Goal: Communication & Community: Answer question/provide support

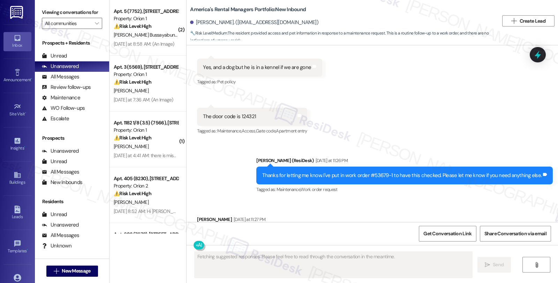
click at [458, 157] on div "Sarah (ResiDesk) Yesterday at 11:26 PM Thanks for letting me know. I've put in …" at bounding box center [404, 176] width 296 height 38
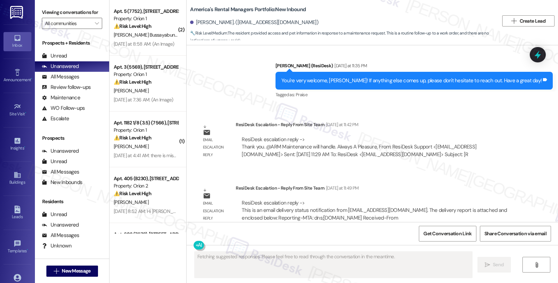
scroll to position [1065, 0]
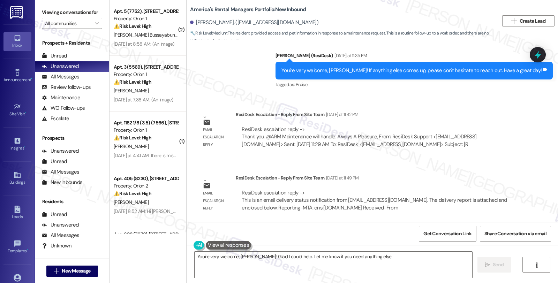
type textarea "You're very welcome, Christopher! Glad I could help. Let me know if you need an…"
click at [472, 107] on div "Email escalation reply ResiDesk Escalation - Reply From Site Team Yesterday at …" at bounding box center [359, 132] width 334 height 53
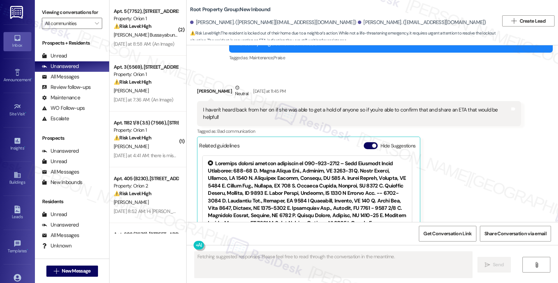
scroll to position [1241, 0]
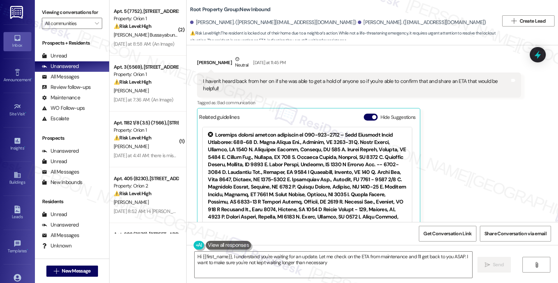
type textarea "Hi {{first_name}}, I understand you're waiting for an update. Let me check on t…"
click at [448, 133] on div "Moira Allison Neutral Yesterday at 11:45 PM I haven't heard back from her on if…" at bounding box center [358, 147] width 323 height 184
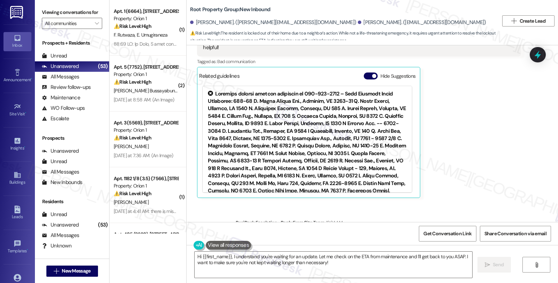
scroll to position [1305, 0]
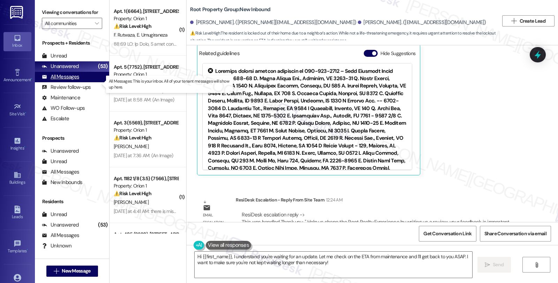
click at [64, 81] on div "All Messages" at bounding box center [60, 76] width 37 height 7
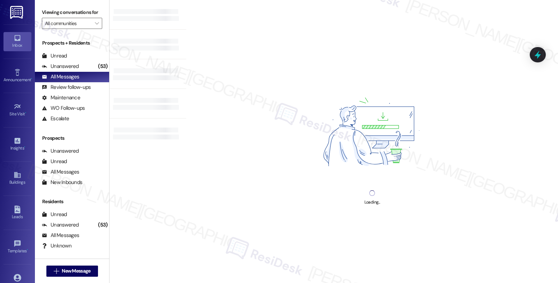
click at [510, 102] on div "Loading..." at bounding box center [372, 141] width 372 height 283
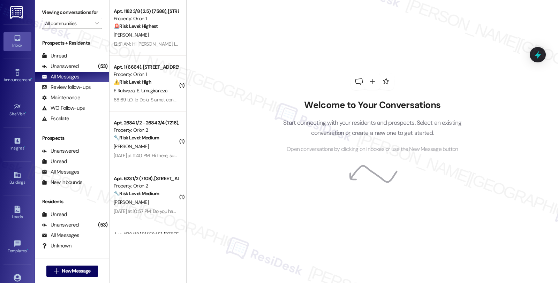
click at [452, 71] on div "Welcome to Your Conversations Start connecting with your residents and prospect…" at bounding box center [372, 113] width 209 height 227
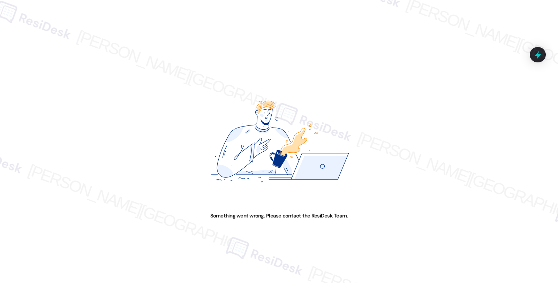
click at [475, 96] on div "Something went wrong. Please contact the ResiDesk Team." at bounding box center [279, 141] width 558 height 283
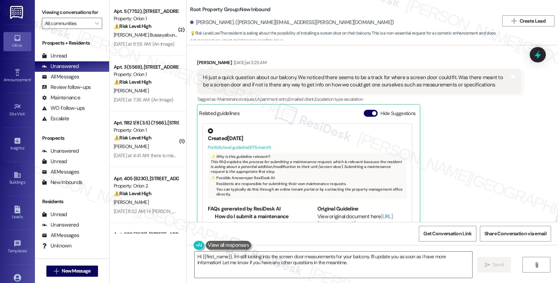
scroll to position [116, 0]
drag, startPoint x: 443, startPoint y: 169, endPoint x: 438, endPoint y: 178, distance: 10.6
click at [443, 169] on div "[PERSON_NAME] [DATE] at 3:25 AM Hi just a quick question about our balcony. We …" at bounding box center [358, 146] width 323 height 176
click at [481, 146] on div "[PERSON_NAME] [DATE] at 3:25 AM Hi just a quick question about our balcony. We …" at bounding box center [358, 146] width 323 height 176
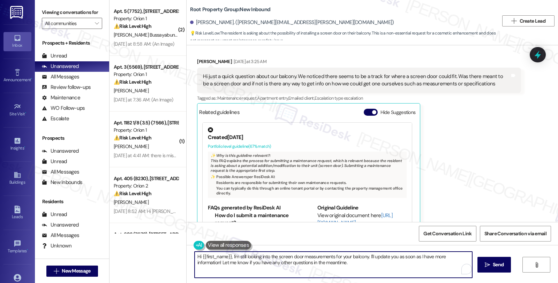
drag, startPoint x: 230, startPoint y: 255, endPoint x: 386, endPoint y: 272, distance: 156.7
click at [386, 272] on textarea "Hi {{first_name}}, I'm still looking into the screen door measurements for your…" at bounding box center [332, 265] width 277 height 26
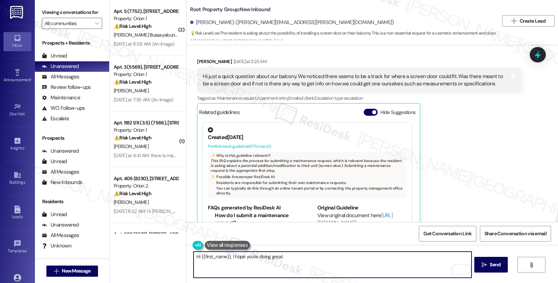
click at [295, 257] on textarea "Hi {{first_name}}, I hope you're doing great." at bounding box center [331, 265] width 277 height 26
click at [351, 257] on textarea "Hi {{first_name}}, I hope you're doing great. Regarding the installation of scr…" at bounding box center [331, 265] width 277 height 26
click at [403, 259] on textarea "Hi {{first_name}}, I hope you're doing great. Regarding the installation of scr…" at bounding box center [331, 265] width 277 height 26
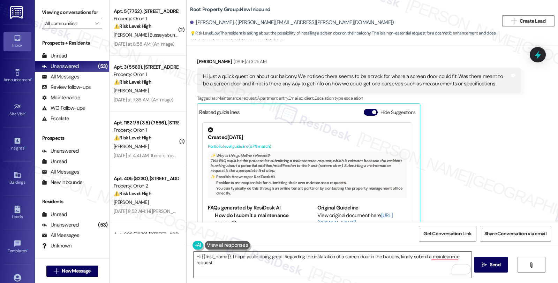
click at [438, 203] on div "Maxwell Krauze Yesterday at 3:25 AM Hi just a quick question about our balcony.…" at bounding box center [358, 146] width 323 height 176
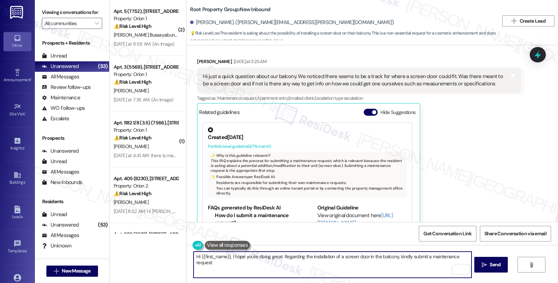
click at [458, 259] on textarea "Hi {{first_name}}, I hope you're doing great. Regarding the installation of a s…" at bounding box center [331, 265] width 277 height 26
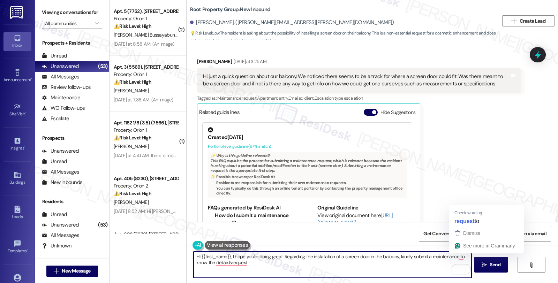
click at [454, 255] on textarea "Hi {{first_name}}, I hope you're doing great. Regarding the installation of a s…" at bounding box center [331, 265] width 277 height 26
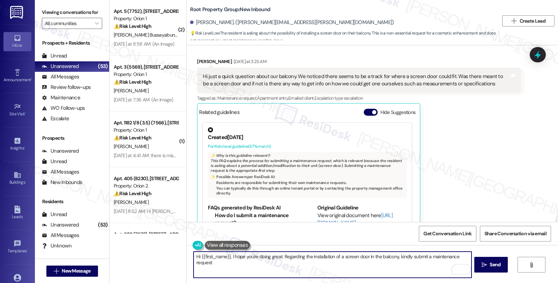
click at [246, 267] on textarea "Hi {{first_name}}, I hope you're doing great. Regarding the installation of a s…" at bounding box center [331, 265] width 277 height 26
paste textarea "to know the detaikls"
click at [261, 262] on textarea "Hi {{first_name}}, I hope you're doing great. Regarding the installation of a s…" at bounding box center [331, 265] width 277 height 26
click at [301, 263] on textarea "Hi {{first_name}}, I hope you're doing great. Regarding the installation of a s…" at bounding box center [331, 265] width 277 height 26
click at [301, 264] on textarea "Hi {{first_name}}, I hope you're doing great. Regarding the installation of a s…" at bounding box center [331, 265] width 277 height 26
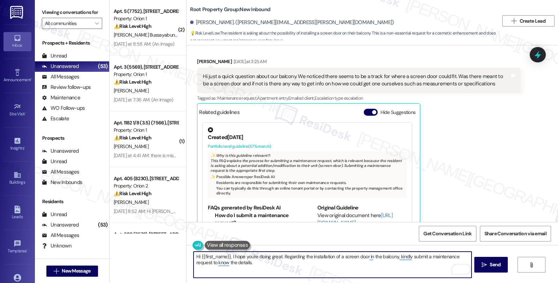
click at [276, 265] on textarea "Hi {{first_name}}, I hope you're doing great. Regarding the installation of a s…" at bounding box center [331, 265] width 277 height 26
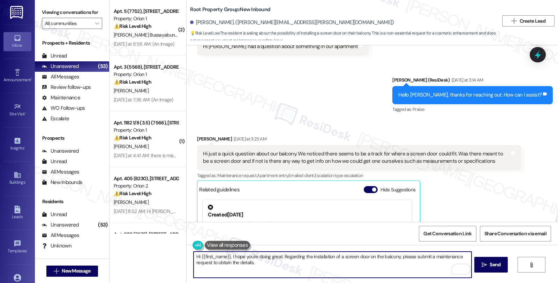
click at [273, 263] on textarea "Hi {{first_name}}, I hope you're doing great. Regarding the installation of a s…" at bounding box center [331, 265] width 277 height 26
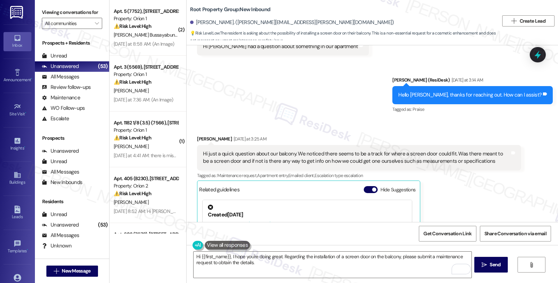
click at [441, 186] on div "Maxwell Krauze Yesterday at 3:25 AM Hi just a quick question about our balcony.…" at bounding box center [358, 223] width 323 height 176
click at [274, 265] on textarea "Hi {{first_name}}, I hope you're doing great. Regarding the installation of a s…" at bounding box center [331, 265] width 277 height 26
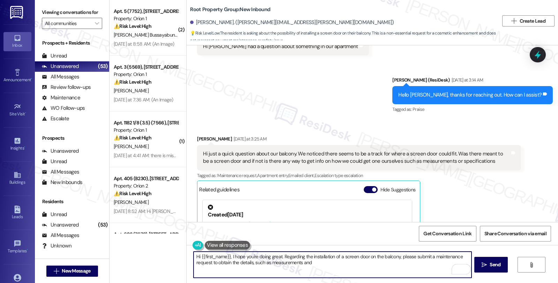
click at [310, 264] on textarea "Hi {{first_name}}, I hope you're doing great. Regarding the installation of a s…" at bounding box center [331, 265] width 277 height 26
click at [301, 262] on textarea "Hi {{first_name}}, I hope you're doing great. Regarding the installation of a s…" at bounding box center [331, 265] width 277 height 26
click at [363, 264] on textarea "Hi {{first_name}}, I hope you're doing great. Regarding the installation of a s…" at bounding box center [331, 265] width 277 height 26
click at [327, 272] on textarea "Hi {{first_name}}, I hope you're doing great. Regarding the installation of a s…" at bounding box center [331, 265] width 277 height 26
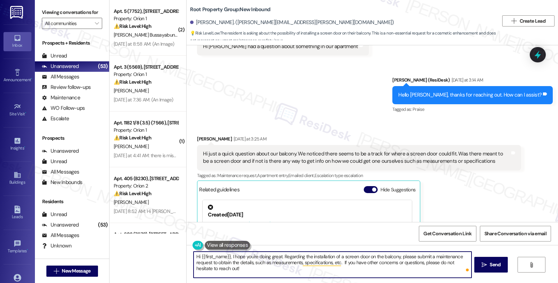
click at [240, 270] on textarea "Hi {{first_name}}, I hope you're doing great. Regarding the installation of a s…" at bounding box center [331, 265] width 277 height 26
type textarea "Hi {{first_name}}, I hope you're doing great. Regarding the installation of a s…"
click at [483, 260] on button " Send" at bounding box center [491, 265] width 34 height 16
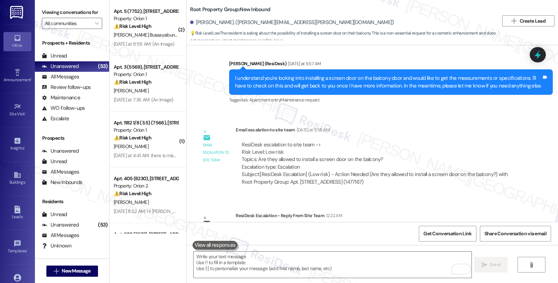
scroll to position [350, 0]
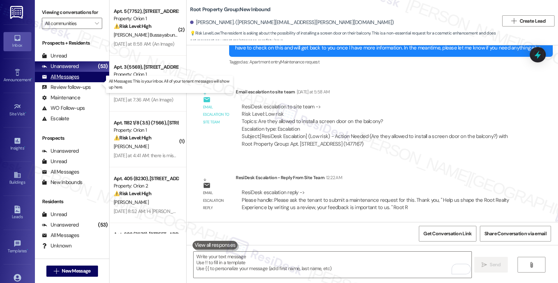
click at [74, 79] on div "All Messages (undefined)" at bounding box center [72, 77] width 74 height 10
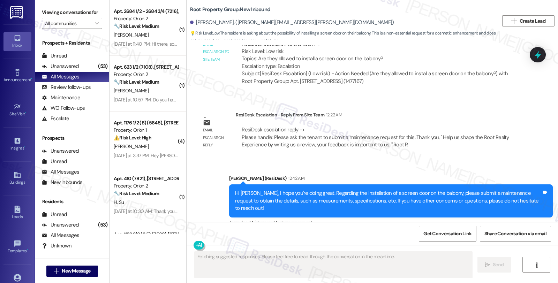
scroll to position [416, 0]
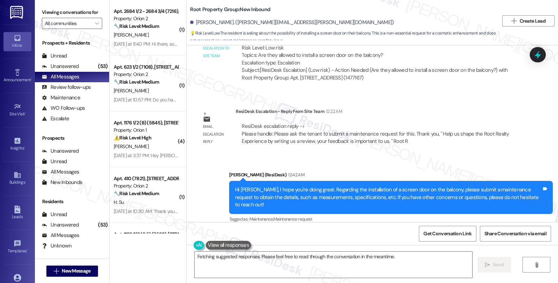
click at [527, 131] on div "Received via SMS Maxwell Krauze Yesterday at 1:27 AM Hi Sarah I had a question …" at bounding box center [371, 133] width 371 height 177
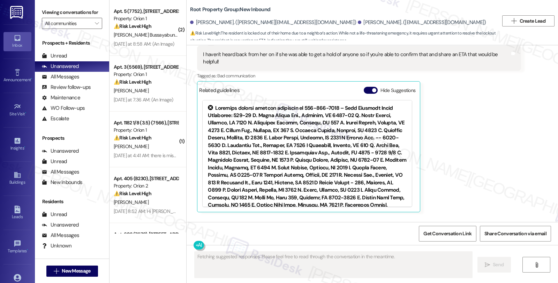
scroll to position [1305, 0]
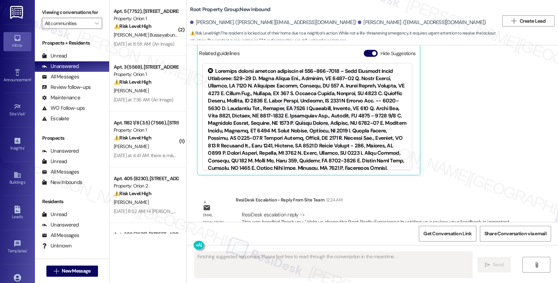
click at [480, 141] on div "Moira Allison Neutral Yesterday at 11:45 PM I haven't heard back from her on if…" at bounding box center [358, 84] width 323 height 184
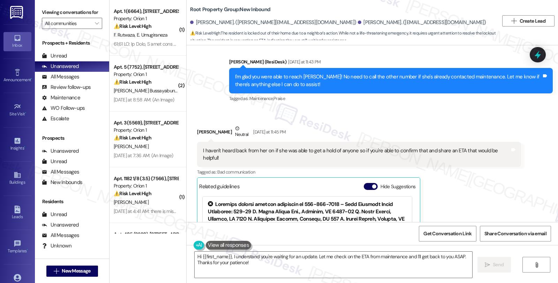
scroll to position [1149, 0]
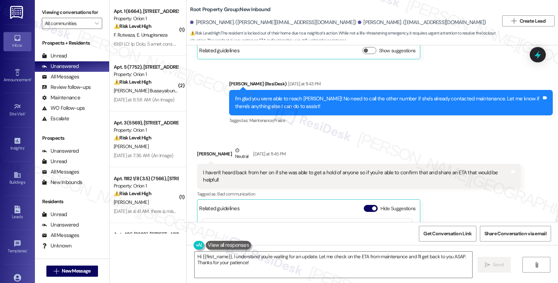
click at [198, 147] on div "Moira Allison Neutral Yesterday at 11:45 PM" at bounding box center [358, 155] width 323 height 17
copy div "Moira"
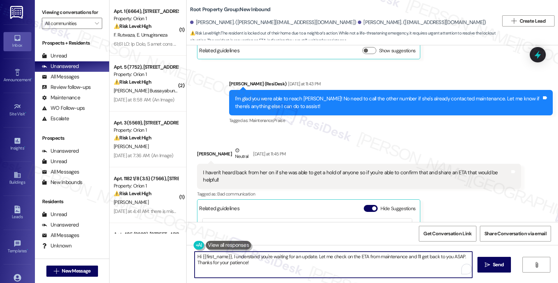
drag, startPoint x: 197, startPoint y: 255, endPoint x: 226, endPoint y: 257, distance: 28.6
click at [226, 257] on textarea "Hi {{first_name}}, I understand you're waiting for an update. Let me check on t…" at bounding box center [332, 265] width 277 height 26
paste textarea "Moira"
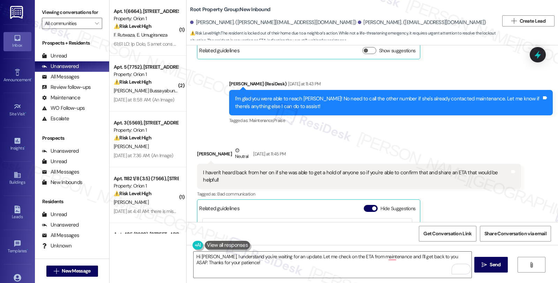
click at [499, 182] on div "Moira Allison Neutral Yesterday at 11:45 PM I haven't heard back from her on if…" at bounding box center [358, 239] width 323 height 184
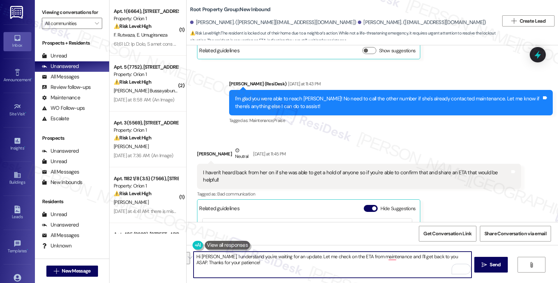
drag, startPoint x: 294, startPoint y: 256, endPoint x: 305, endPoint y: 270, distance: 18.1
click at [305, 270] on textarea "Hi Moira, I understand you're waiting for an update. Let me check on the ETA fr…" at bounding box center [331, 265] width 277 height 26
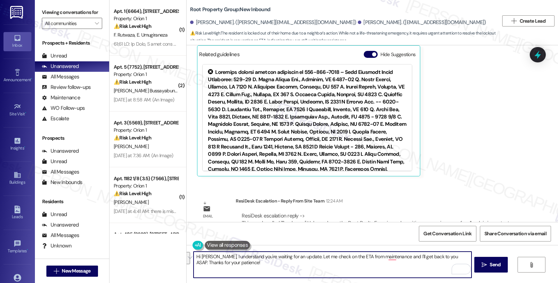
scroll to position [1305, 0]
drag, startPoint x: 209, startPoint y: 256, endPoint x: 265, endPoint y: 266, distance: 57.0
click at [265, 266] on textarea "Hi Moira, I understand you're waiting for an update. Let me check on the ETA fr…" at bounding box center [331, 265] width 277 height 26
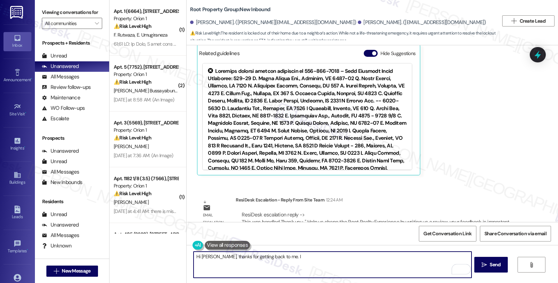
click at [293, 251] on div "Hi Moira, thanks for getting back to me. I" at bounding box center [332, 264] width 278 height 27
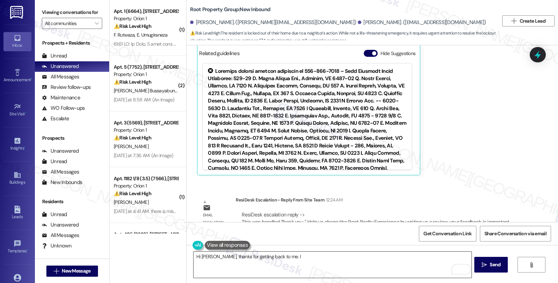
click at [293, 259] on textarea "Hi Moira, thanks for getting back to me. I" at bounding box center [331, 265] width 277 height 26
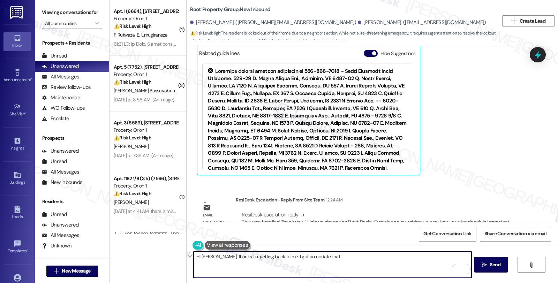
click at [334, 257] on textarea "Hi Moira, thanks for getting back to me. I got an update that" at bounding box center [331, 265] width 277 height 26
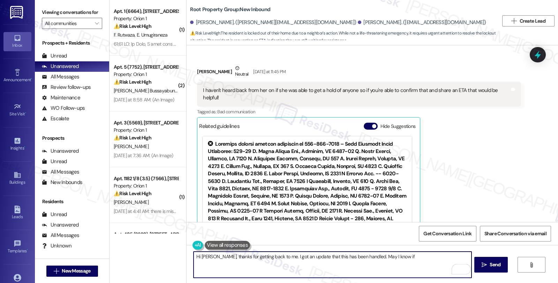
scroll to position [1189, 0]
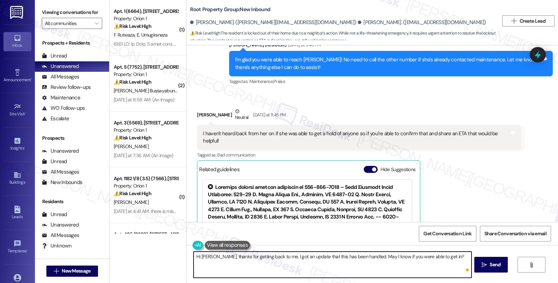
type textarea "Hi Moira, thanks for getting back to me. I got an update that this has been han…"
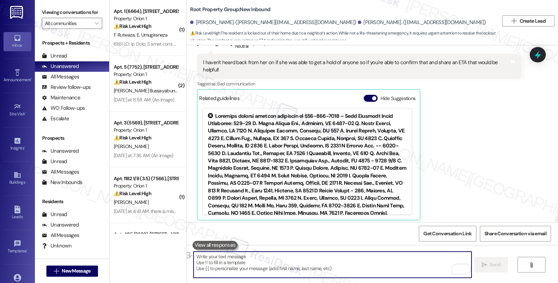
scroll to position [1305, 0]
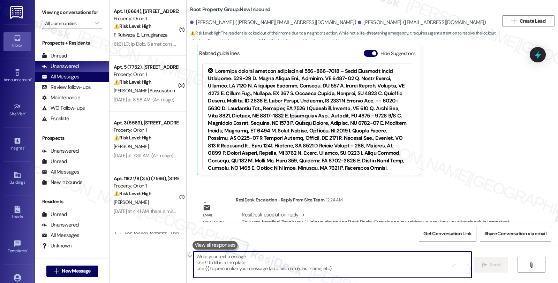
click at [72, 81] on div "All Messages" at bounding box center [60, 76] width 37 height 7
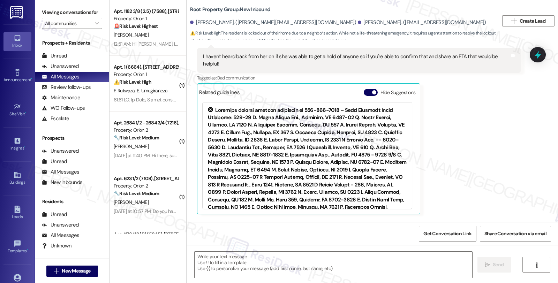
scroll to position [1364, 0]
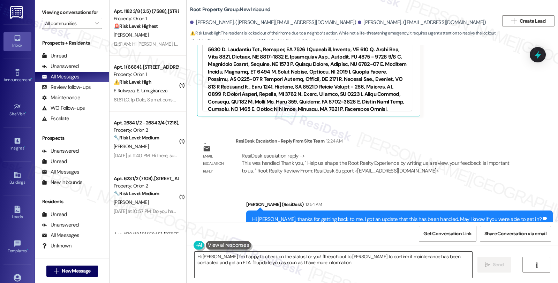
type textarea "Hi Moira, I'm happy to check on the status for you! I'll reach out to Cindy to …"
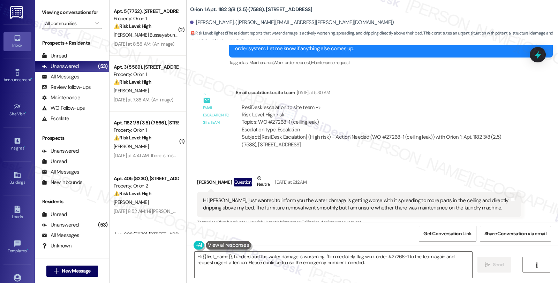
scroll to position [1274, 0]
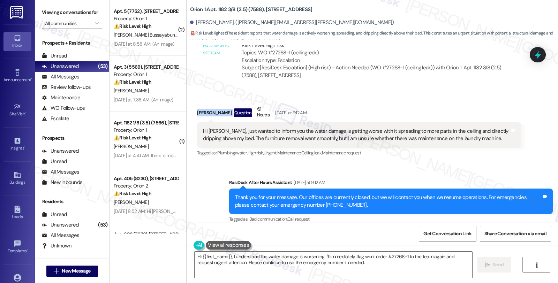
drag, startPoint x: 190, startPoint y: 106, endPoint x: 212, endPoint y: 107, distance: 22.4
click at [212, 107] on div "Received via SMS [PERSON_NAME] Question Neutral [DATE] at 9:12 AM Hi [PERSON_NA…" at bounding box center [359, 131] width 334 height 63
copy div "[PERSON_NAME]"
click at [371, 262] on textarea "Hi {{first_name}}, I understand the water damage is worsening. I'll immediately…" at bounding box center [332, 265] width 277 height 26
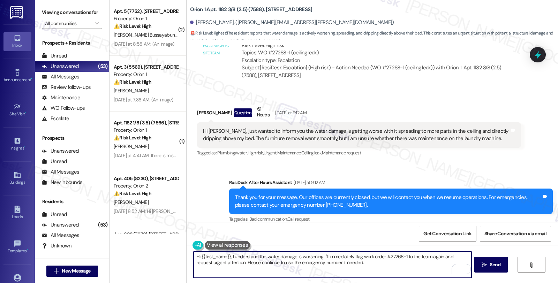
click at [318, 255] on textarea "Hi {{first_name}}, I understand the water damage is worsening. I'll immediately…" at bounding box center [331, 265] width 277 height 26
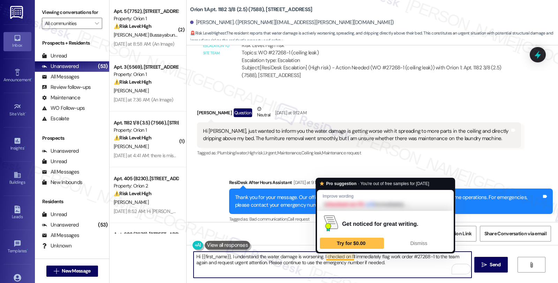
click at [345, 256] on textarea "Hi {{first_name}}, I understand the water damage is worsening. I checked on I'l…" at bounding box center [331, 265] width 277 height 26
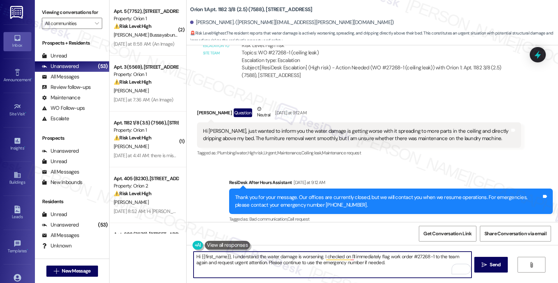
click at [383, 256] on textarea "Hi {{first_name}}, I understand the water damage is worsening. I checked on I'l…" at bounding box center [331, 265] width 277 height 26
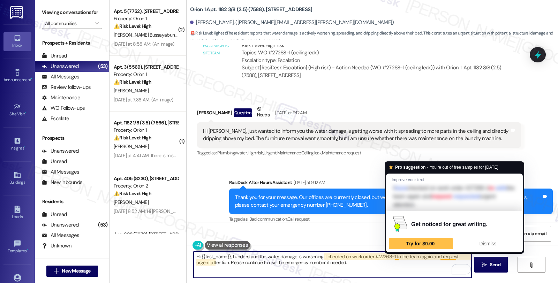
click at [390, 257] on textarea "Hi {{first_name}}, I understand the water damage is worsening. I checked on wor…" at bounding box center [331, 265] width 277 height 26
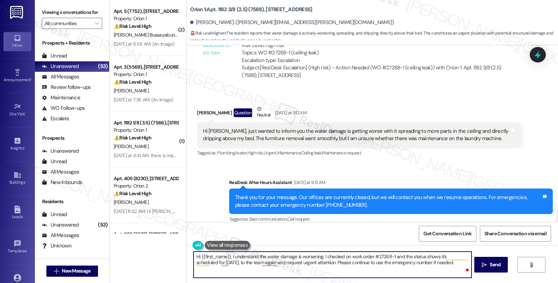
paste textarea "Tuesday 09/16/2025"
click at [256, 260] on textarea "Hi {{first_name}}, I understand the water damage is worsening. I checked on wor…" at bounding box center [331, 265] width 277 height 26
click at [283, 264] on textarea "Hi {{first_name}}, I understand the water damage is worsening. I checked on wor…" at bounding box center [331, 265] width 277 height 26
click at [388, 266] on textarea "Hi {{first_name}}, I understand the water damage is worsening. I checked on wor…" at bounding box center [331, 265] width 277 height 26
click at [336, 263] on textarea "Hi {{first_name}}, I understand the water damage is worsening. I checked on wor…" at bounding box center [331, 265] width 277 height 26
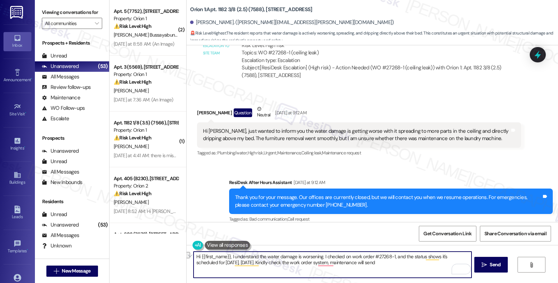
drag, startPoint x: 357, startPoint y: 262, endPoint x: 422, endPoint y: 262, distance: 65.5
click at [422, 262] on textarea "Hi {{first_name}}, I understand the water damage is worsening. I checked on wor…" at bounding box center [331, 265] width 277 height 26
click at [390, 264] on textarea "Hi {{first_name}}, I understand the water damage is worsening. I checked on wor…" at bounding box center [331, 265] width 277 height 26
type textarea "Hi {{first_name}}, I understand the water damage is worsening. I checked on wor…"
click at [500, 265] on span "Send" at bounding box center [495, 264] width 14 height 7
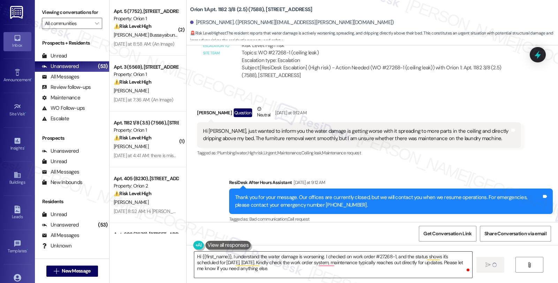
click at [329, 274] on textarea "Hi {{first_name}}, I understand the water damage is worsening. I checked on wor…" at bounding box center [332, 265] width 277 height 26
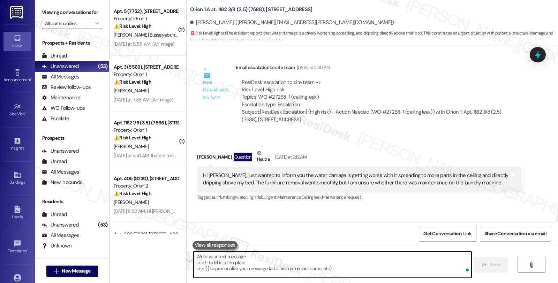
scroll to position [1337, 0]
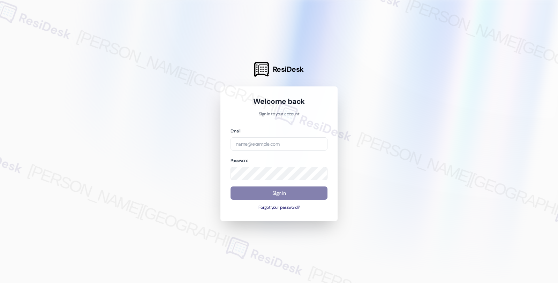
drag, startPoint x: 445, startPoint y: 120, endPoint x: 440, endPoint y: 124, distance: 7.3
click at [445, 120] on div at bounding box center [279, 141] width 558 height 283
click at [254, 144] on input "email" at bounding box center [278, 144] width 97 height 14
type input "automated-surveys-orion_housing-fides.[PERSON_NAME]@orion_[DOMAIN_NAME]"
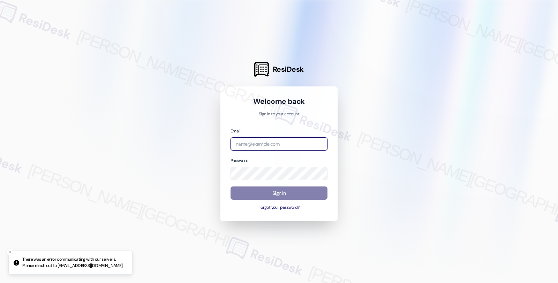
click at [305, 144] on input "email" at bounding box center [278, 144] width 97 height 14
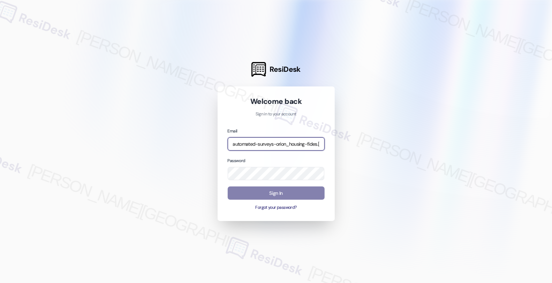
type input "automated-surveys-orion_housing-fides.[PERSON_NAME]@orion_[DOMAIN_NAME]"
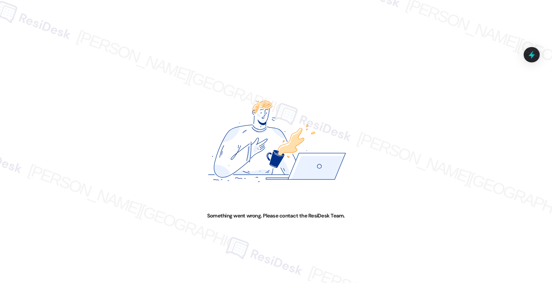
click at [494, 119] on div "Something went wrong. Please contact the ResiDesk Team." at bounding box center [276, 141] width 552 height 283
